Goal: Task Accomplishment & Management: Manage account settings

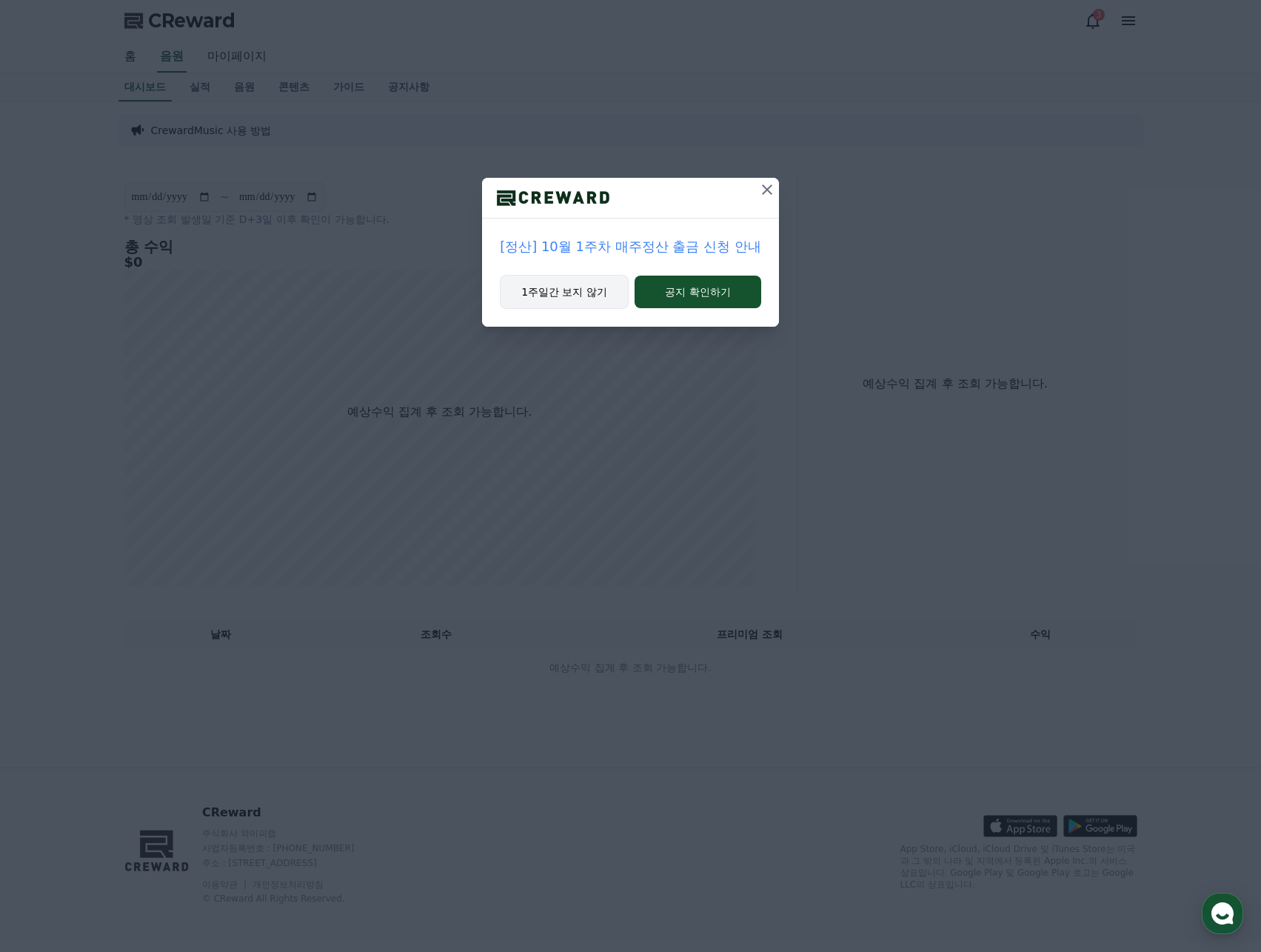
click at [584, 291] on button "1주일간 보지 않기" at bounding box center [564, 291] width 129 height 34
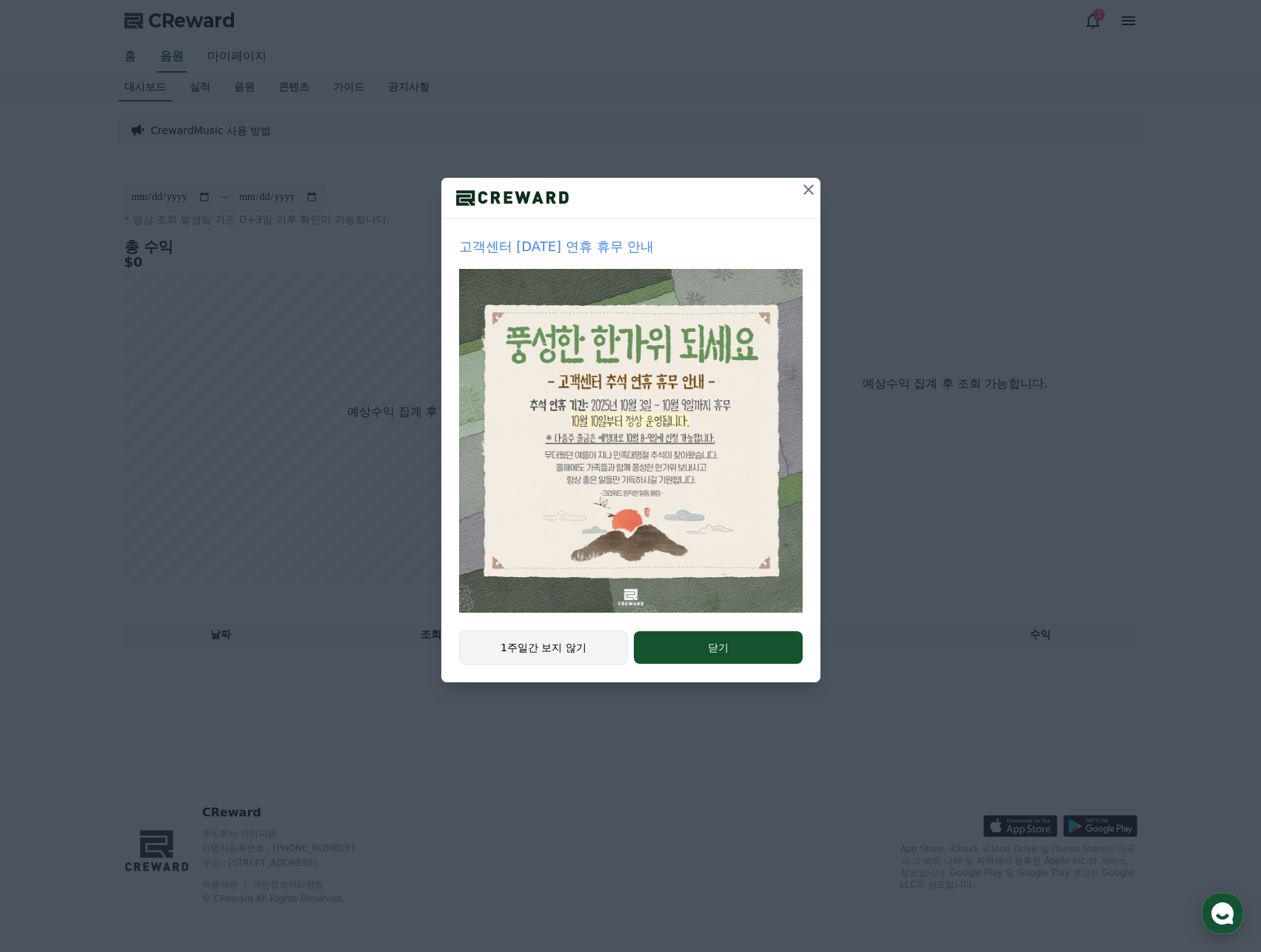
click at [545, 652] on button "1주일간 보지 않기" at bounding box center [544, 647] width 169 height 34
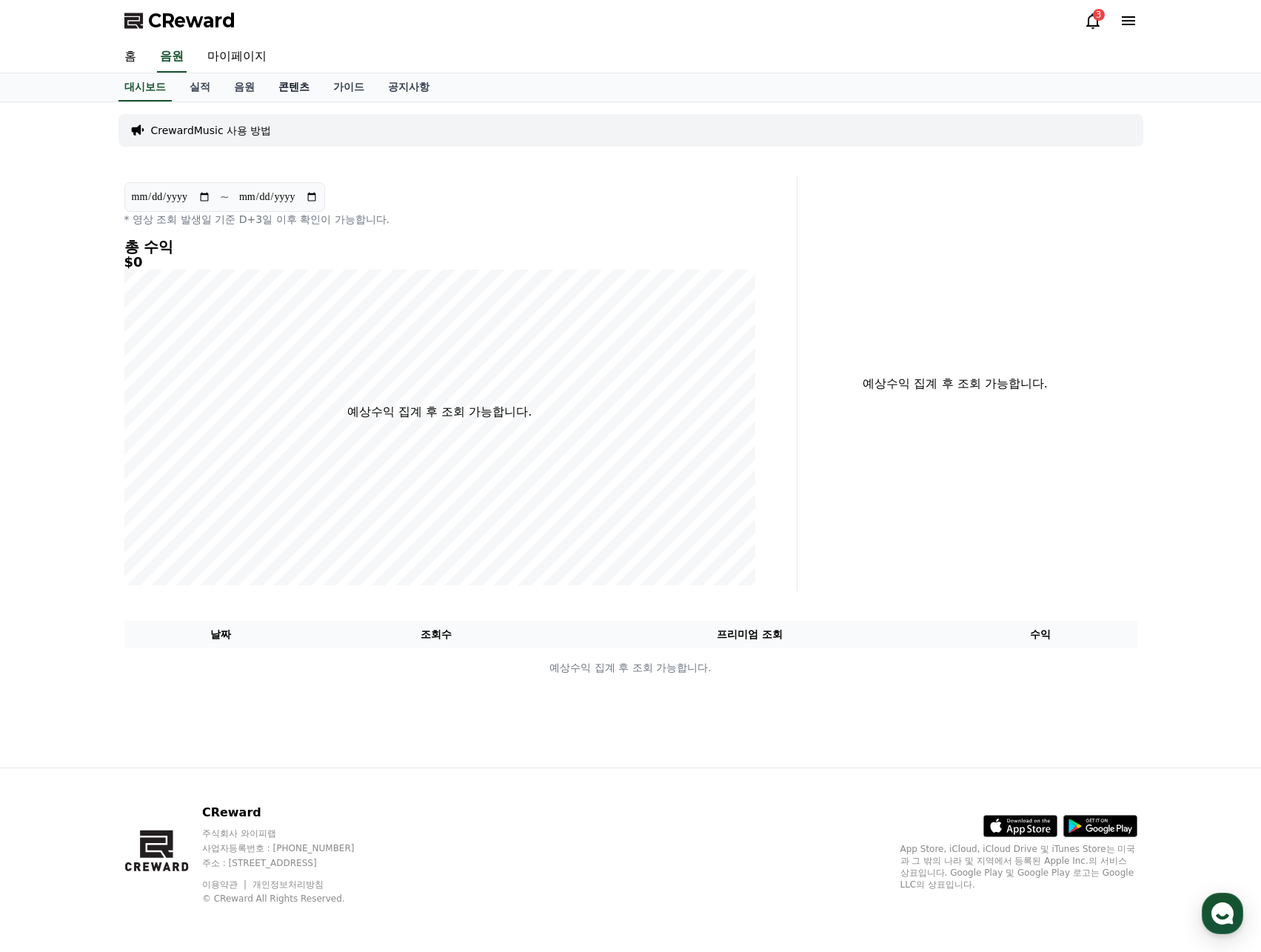
click at [296, 82] on link "콘텐츠" at bounding box center [293, 87] width 54 height 29
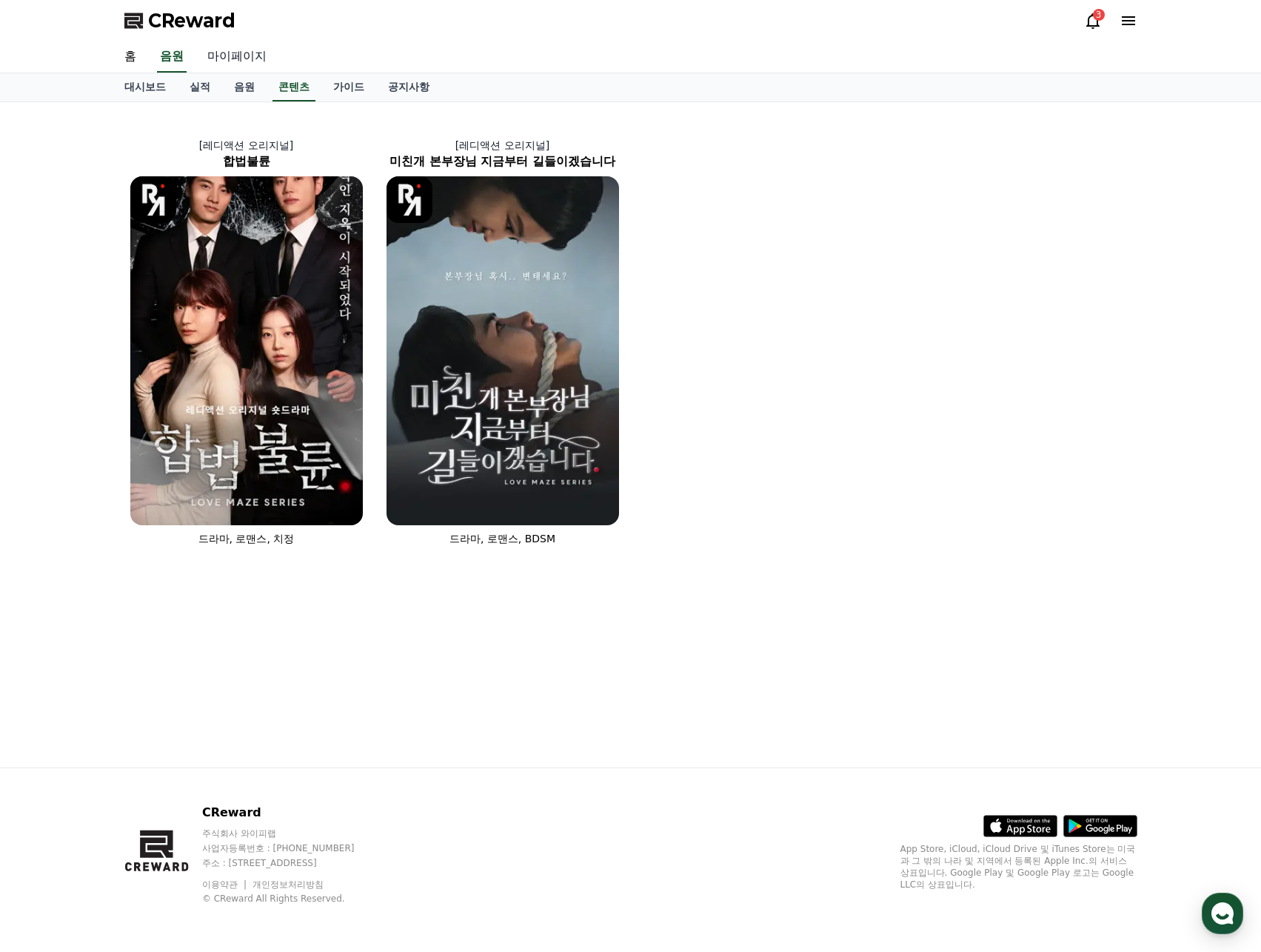
click at [220, 58] on link "마이페이지" at bounding box center [236, 57] width 83 height 31
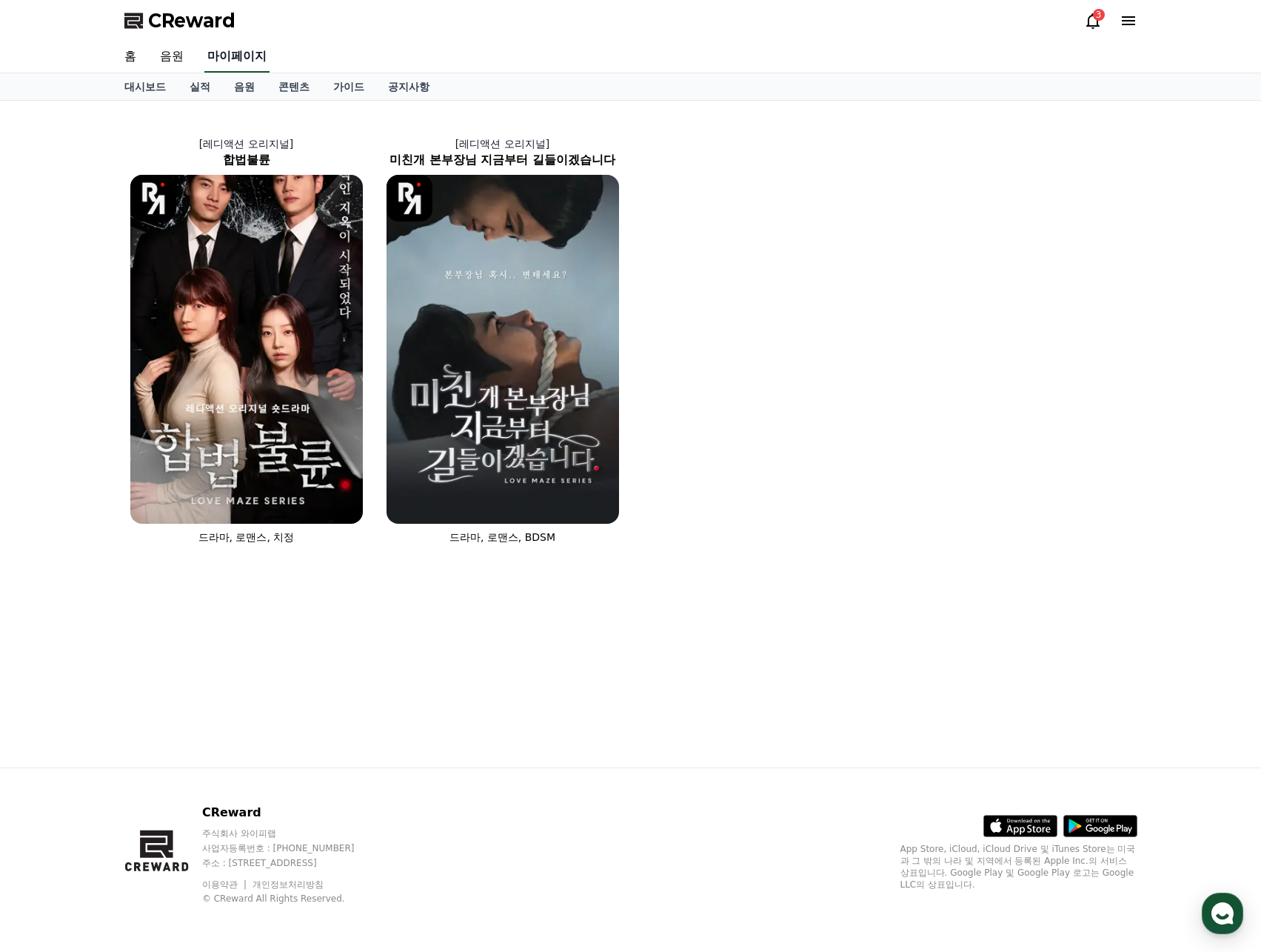
select select "**********"
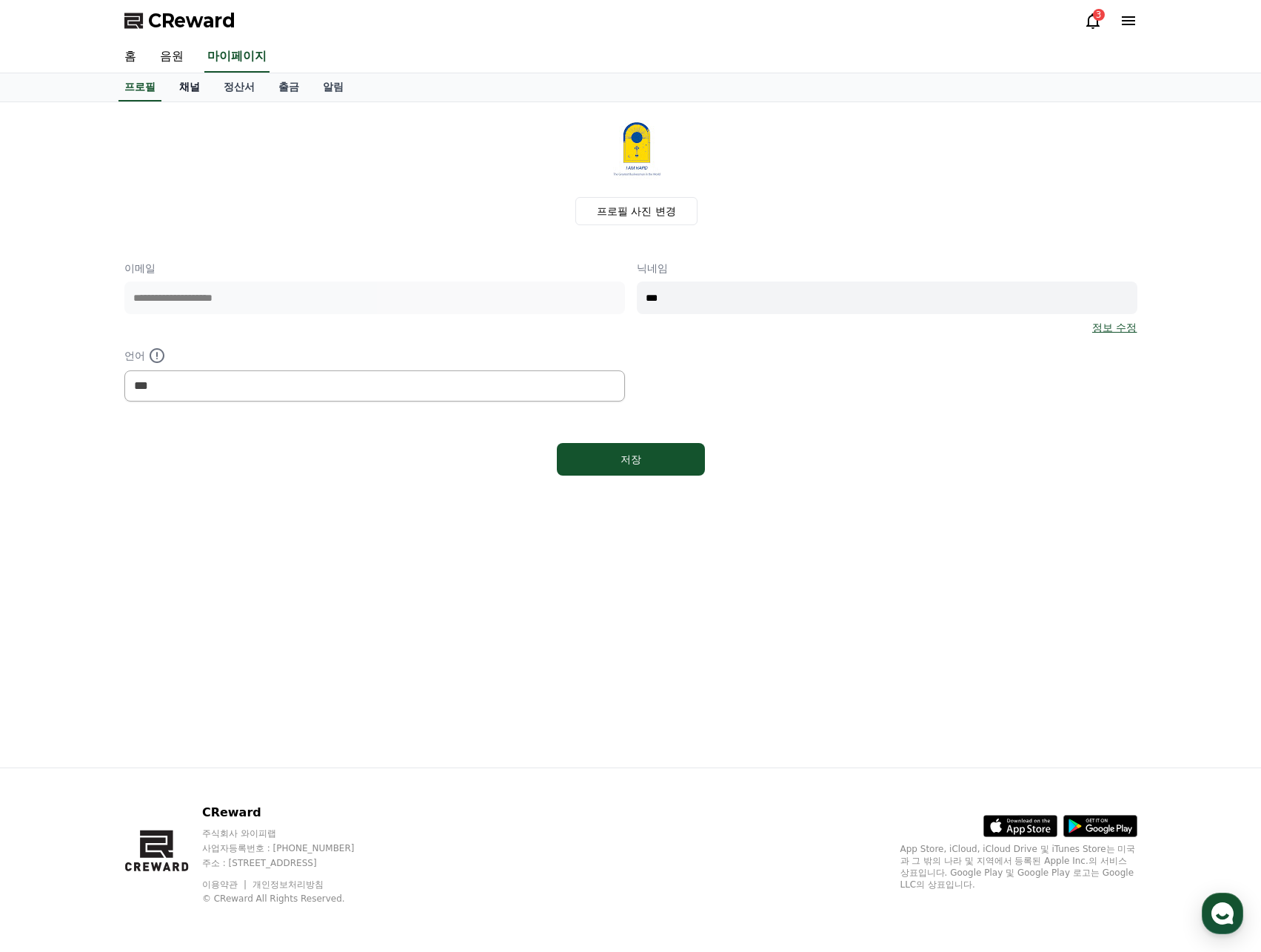
click at [198, 86] on link "채널" at bounding box center [190, 87] width 45 height 29
